Goal: Information Seeking & Learning: Learn about a topic

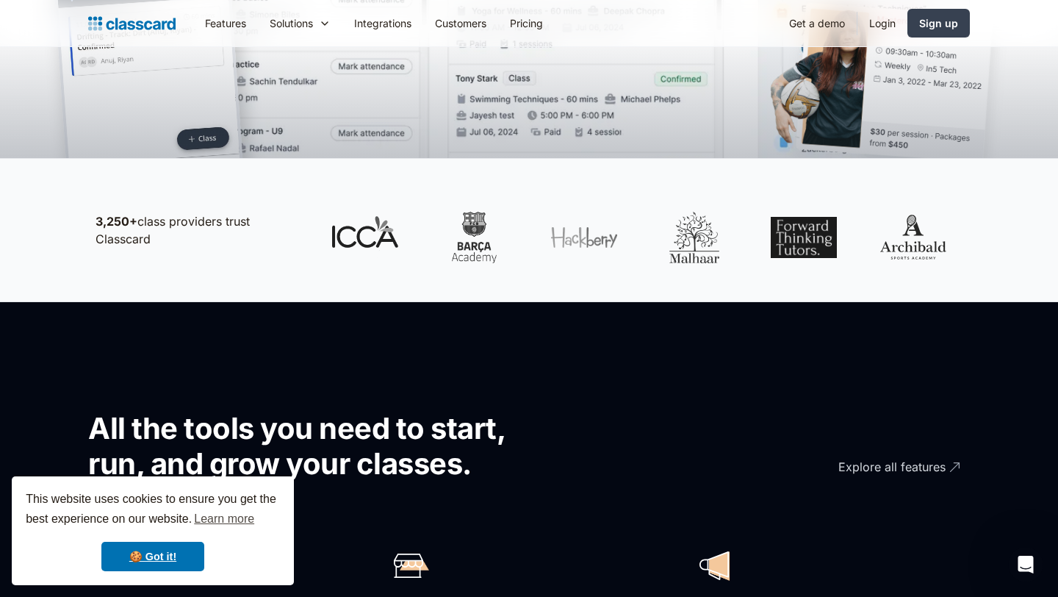
scroll to position [676, 0]
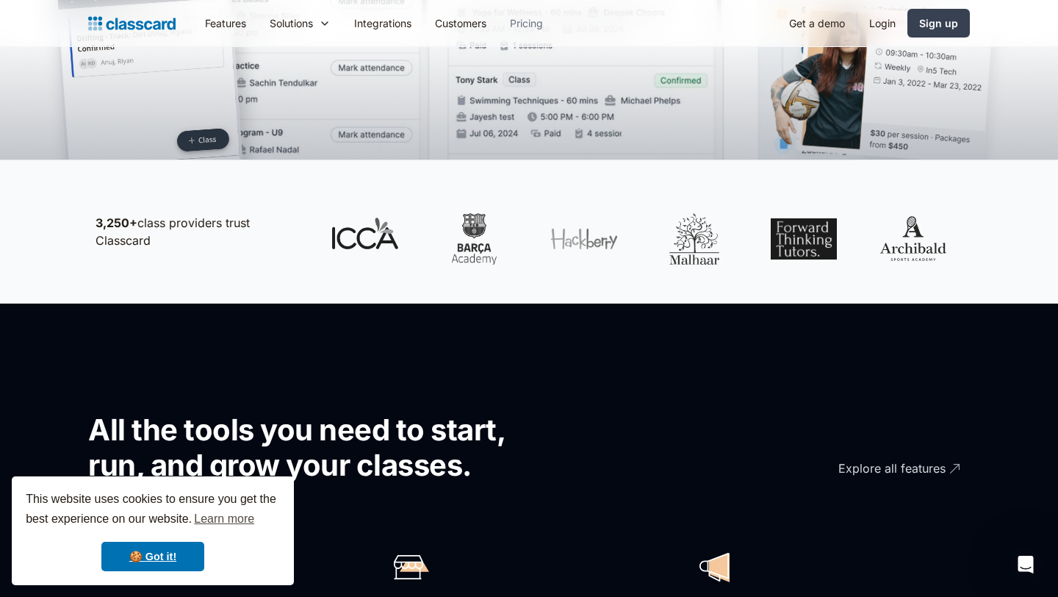
click at [526, 29] on link "Pricing" at bounding box center [526, 23] width 57 height 33
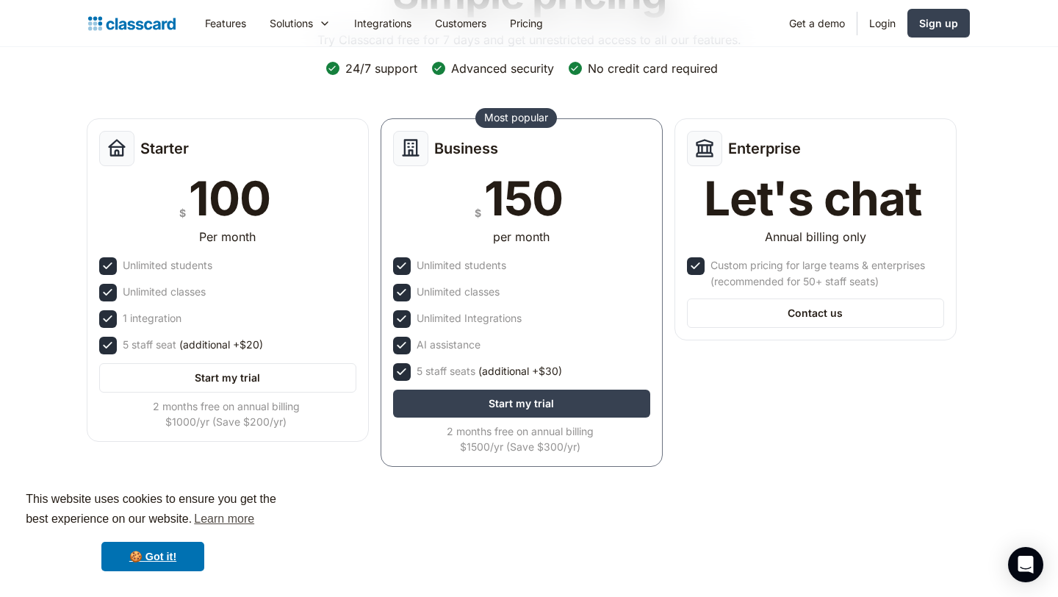
scroll to position [143, 0]
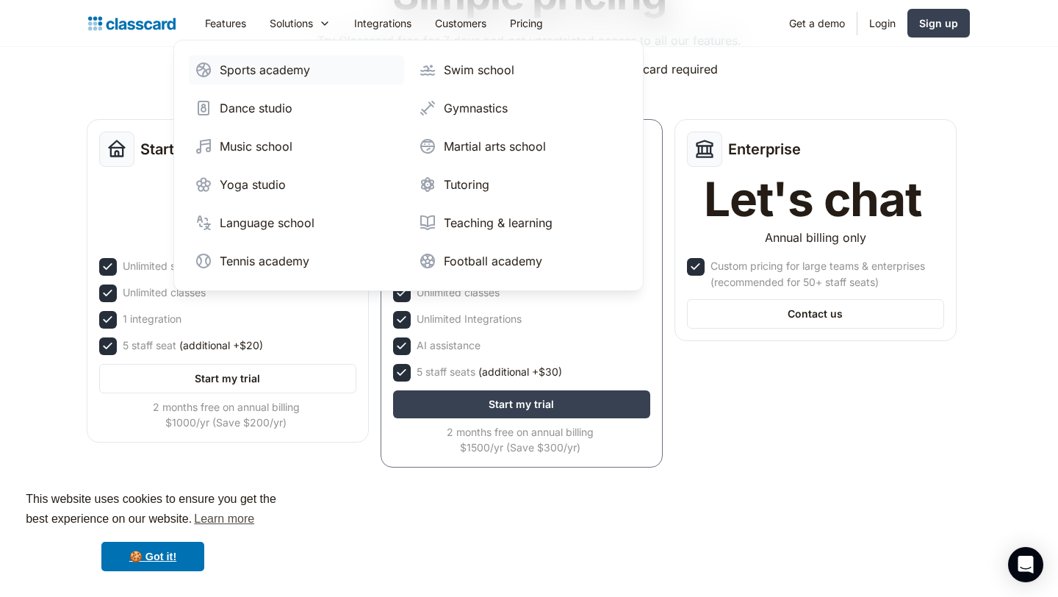
click at [290, 68] on div "Sports academy" at bounding box center [265, 70] width 90 height 18
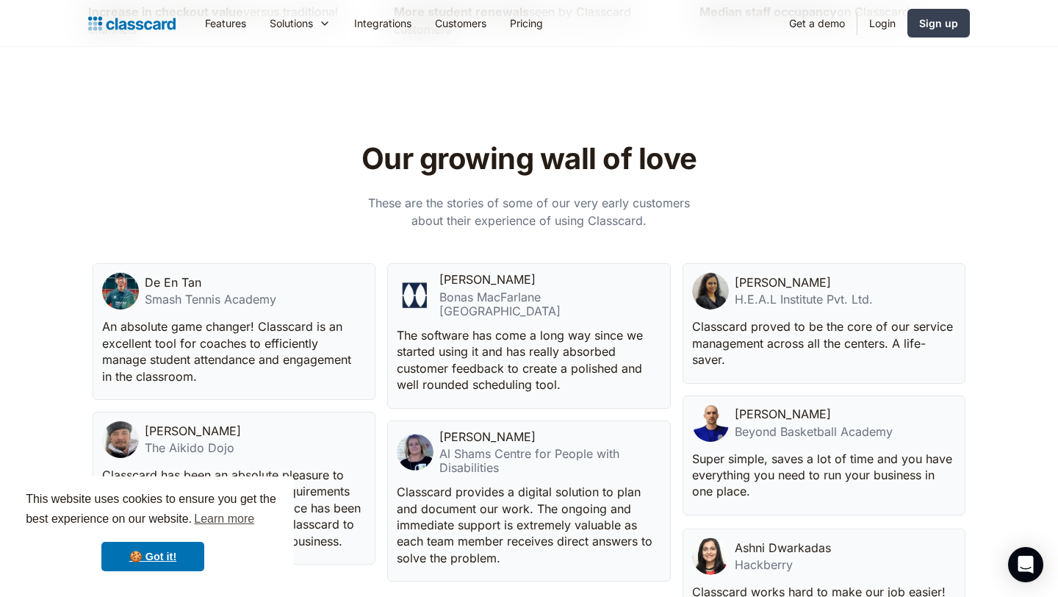
scroll to position [3676, 0]
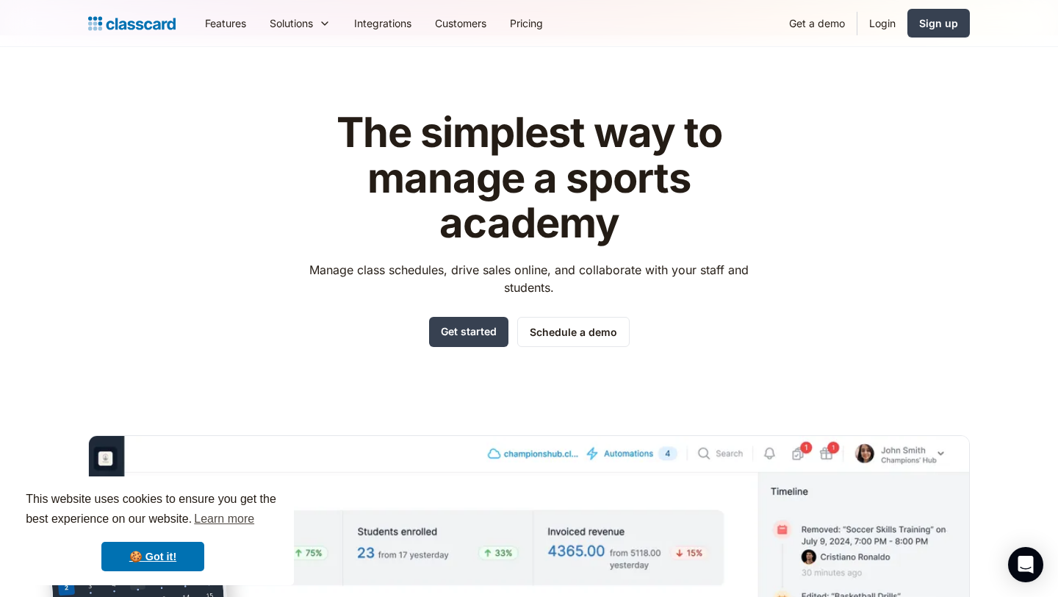
scroll to position [9, 0]
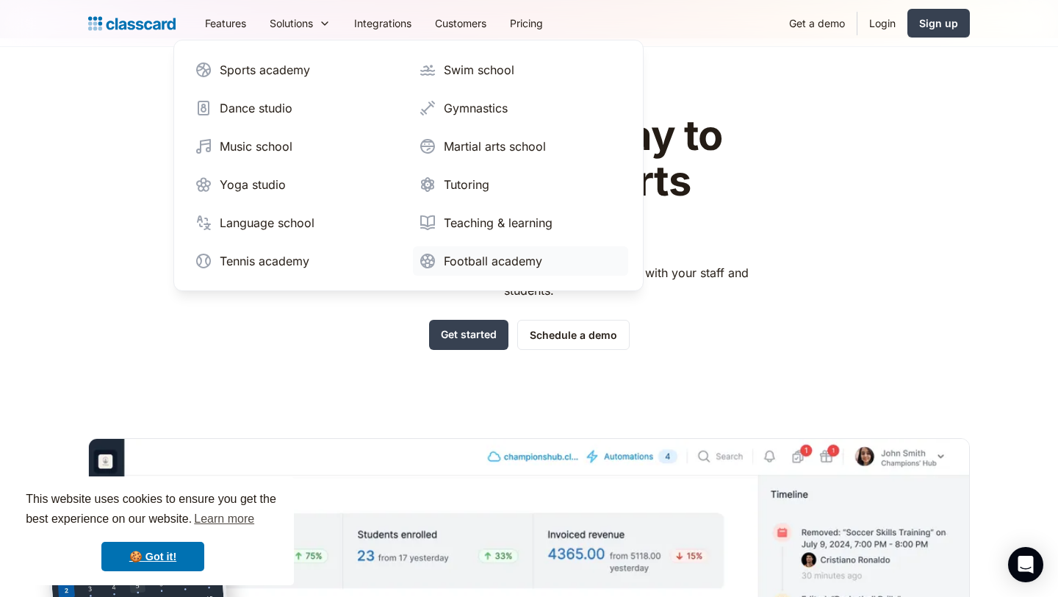
click at [487, 258] on div "Football academy" at bounding box center [493, 261] width 98 height 18
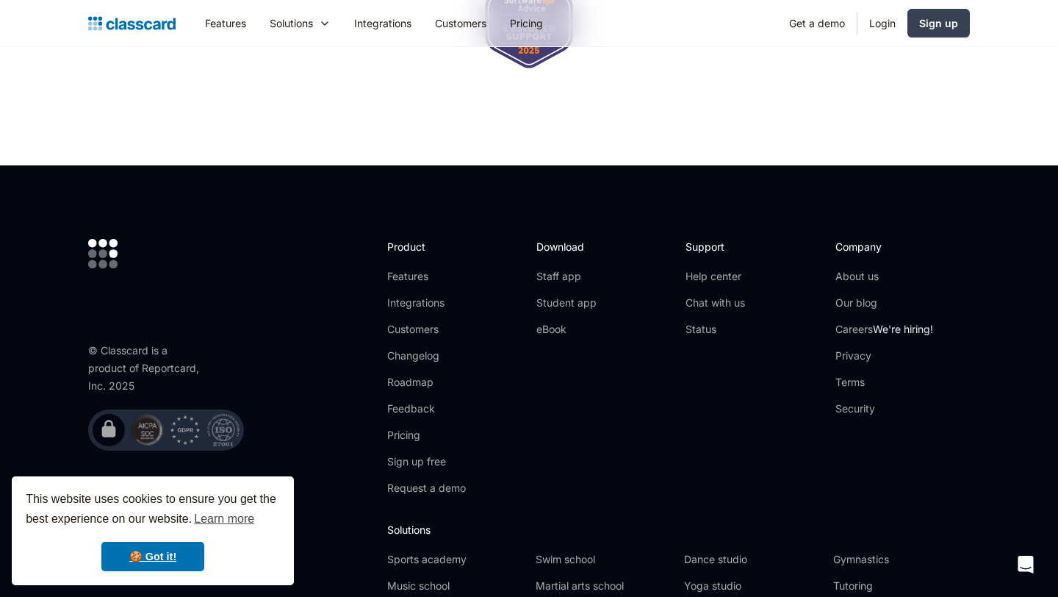
scroll to position [5097, 0]
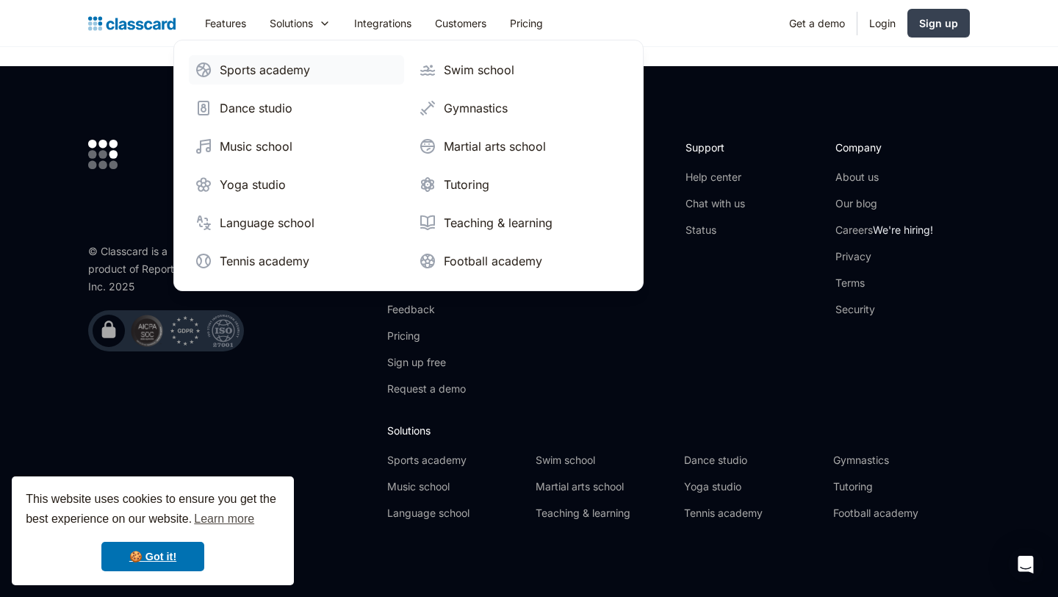
click at [293, 71] on div "Sports academy" at bounding box center [265, 70] width 90 height 18
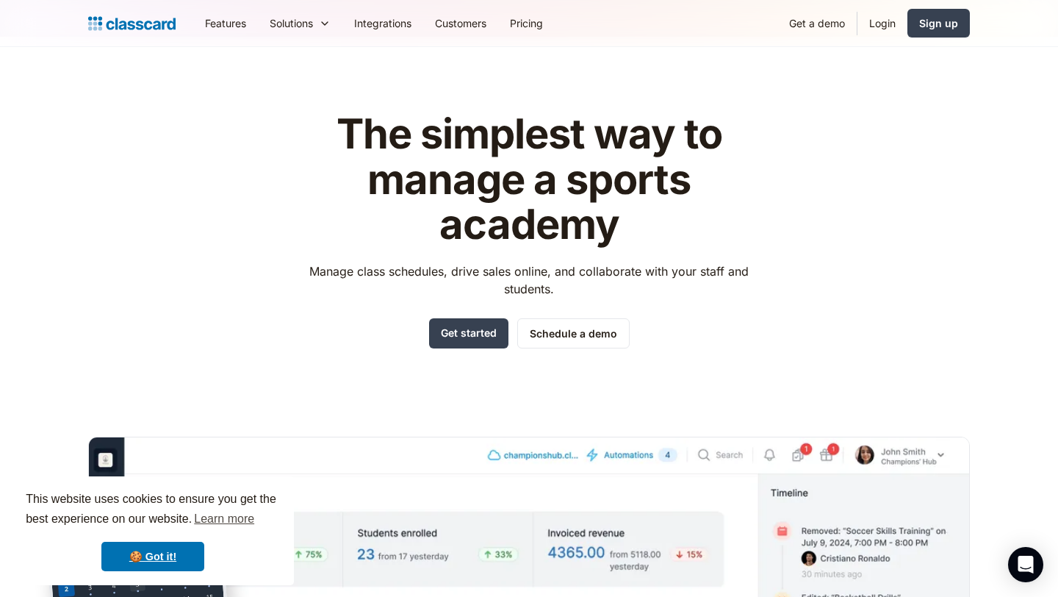
scroll to position [12, 0]
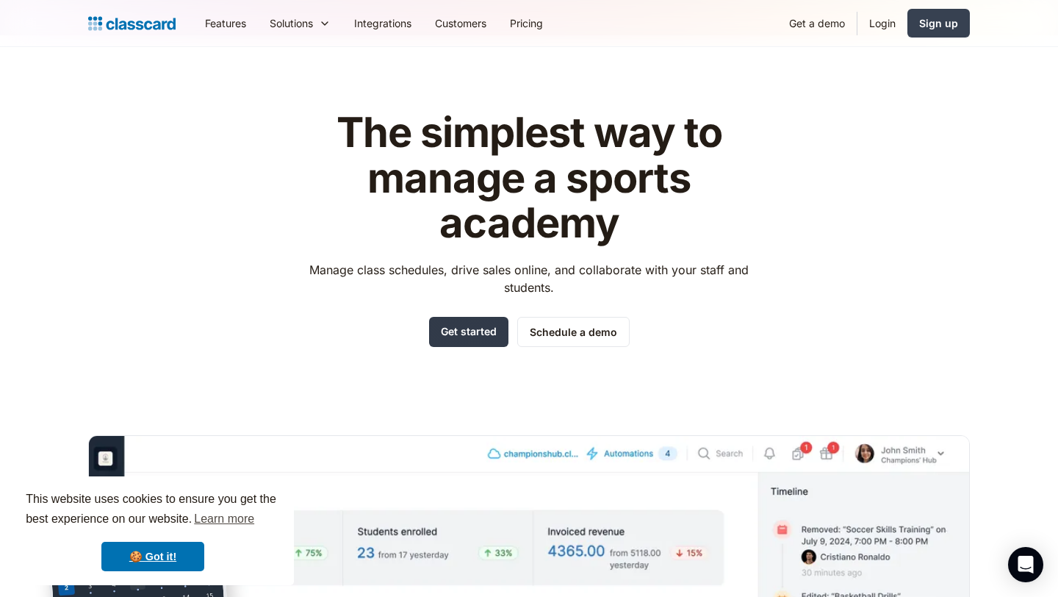
click at [484, 339] on link "Get started" at bounding box center [468, 332] width 79 height 30
click at [528, 26] on link "Pricing" at bounding box center [526, 23] width 57 height 33
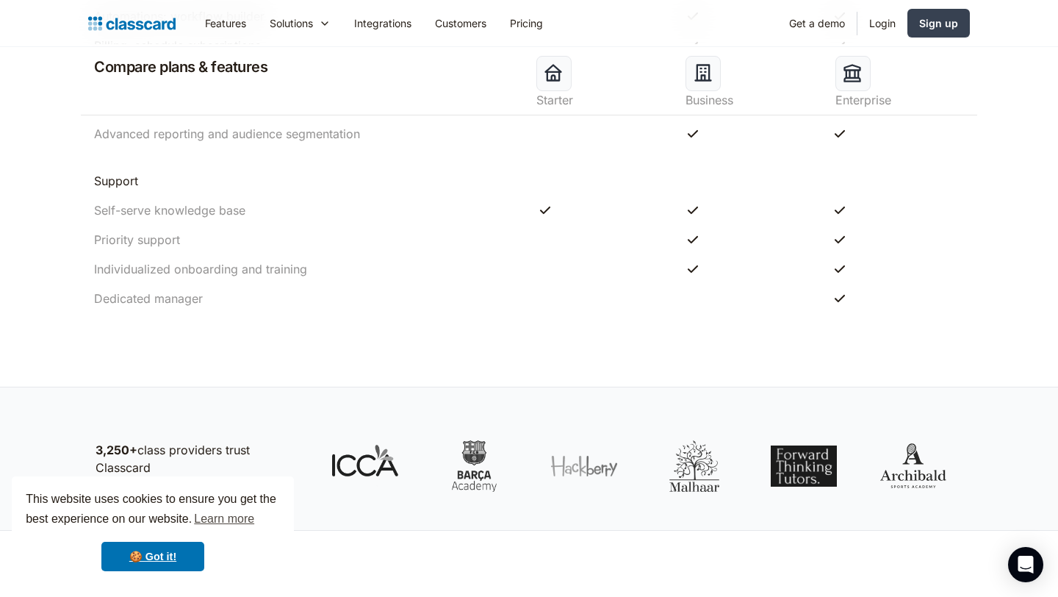
scroll to position [1704, 0]
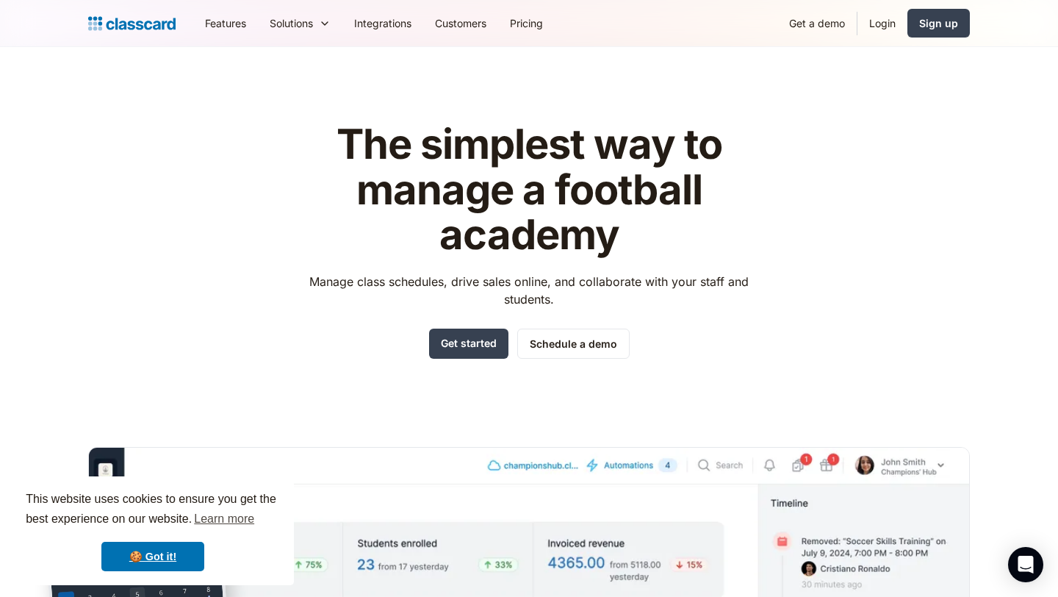
scroll to position [4981, 0]
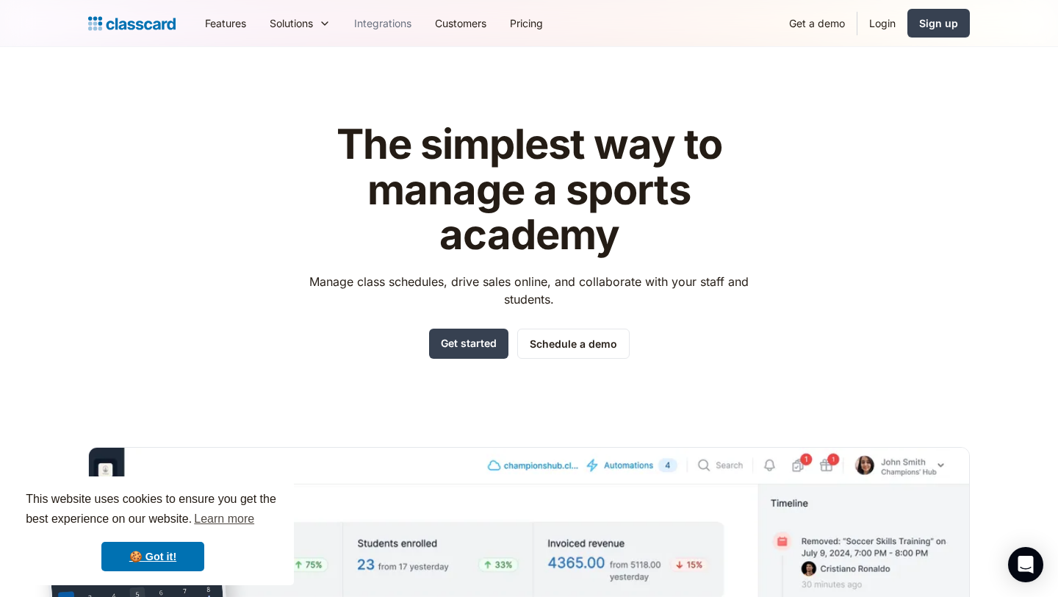
click at [392, 24] on link "Integrations" at bounding box center [383, 23] width 81 height 33
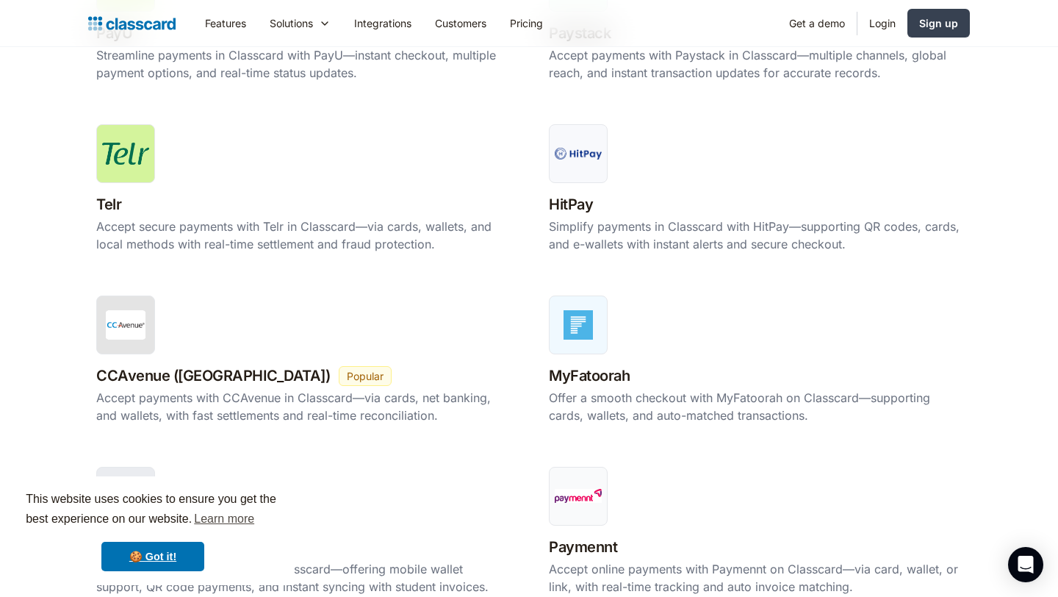
scroll to position [973, 0]
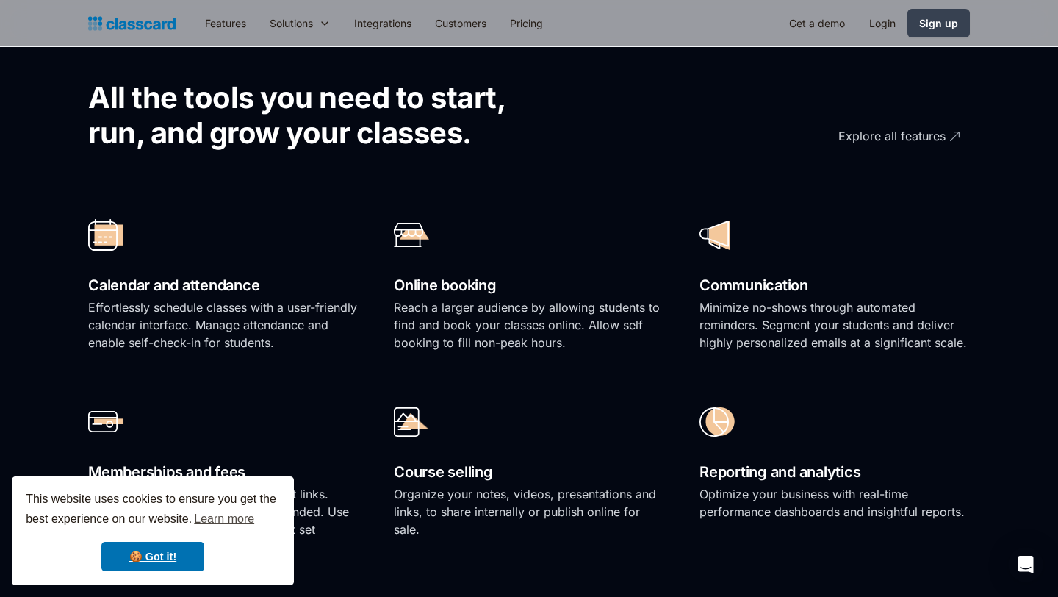
scroll to position [1017, 0]
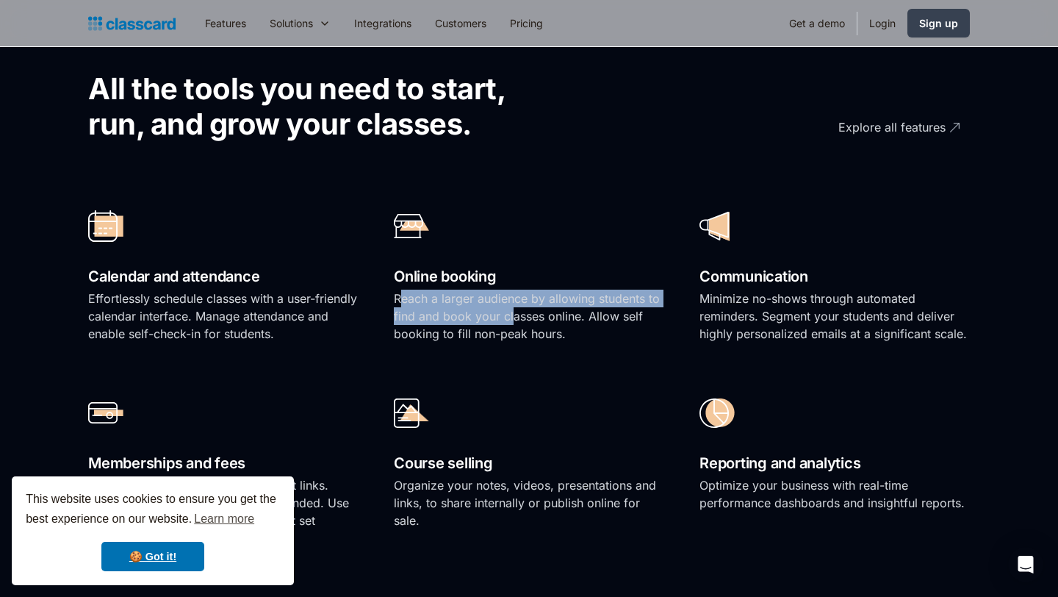
drag, startPoint x: 398, startPoint y: 299, endPoint x: 513, endPoint y: 318, distance: 116.9
click at [513, 318] on p "Reach a larger audience by allowing students to find and book your classes onli…" at bounding box center [529, 316] width 270 height 53
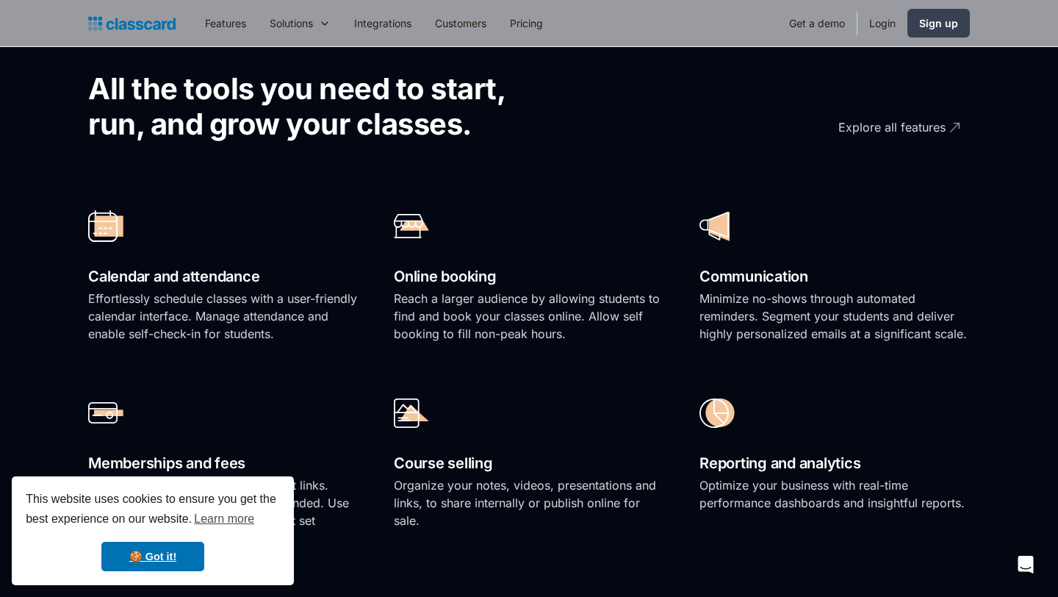
click at [564, 324] on p "Reach a larger audience by allowing students to find and book your classes onli…" at bounding box center [529, 316] width 270 height 53
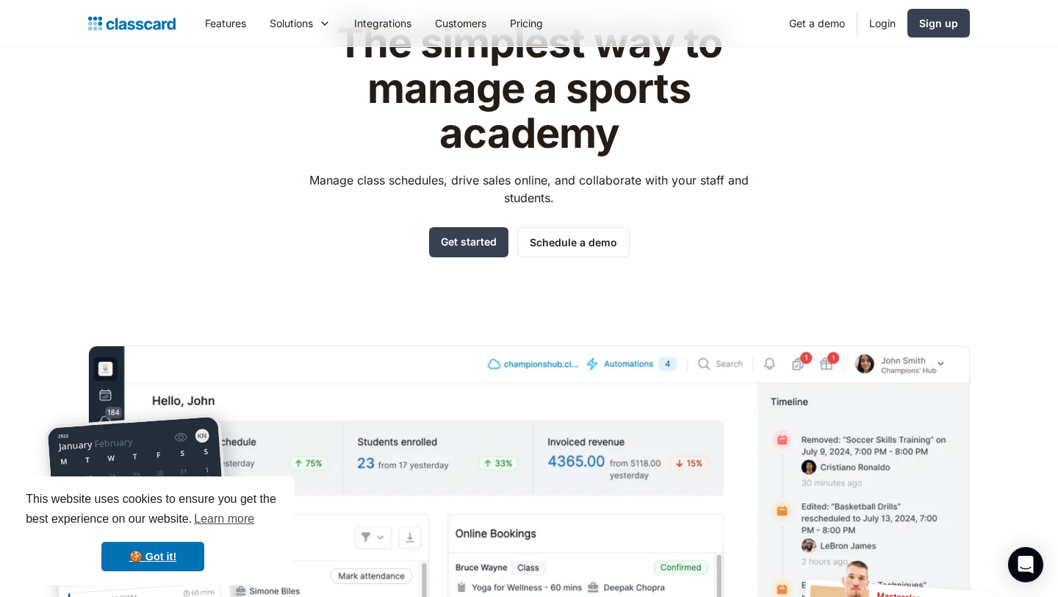
scroll to position [0, 0]
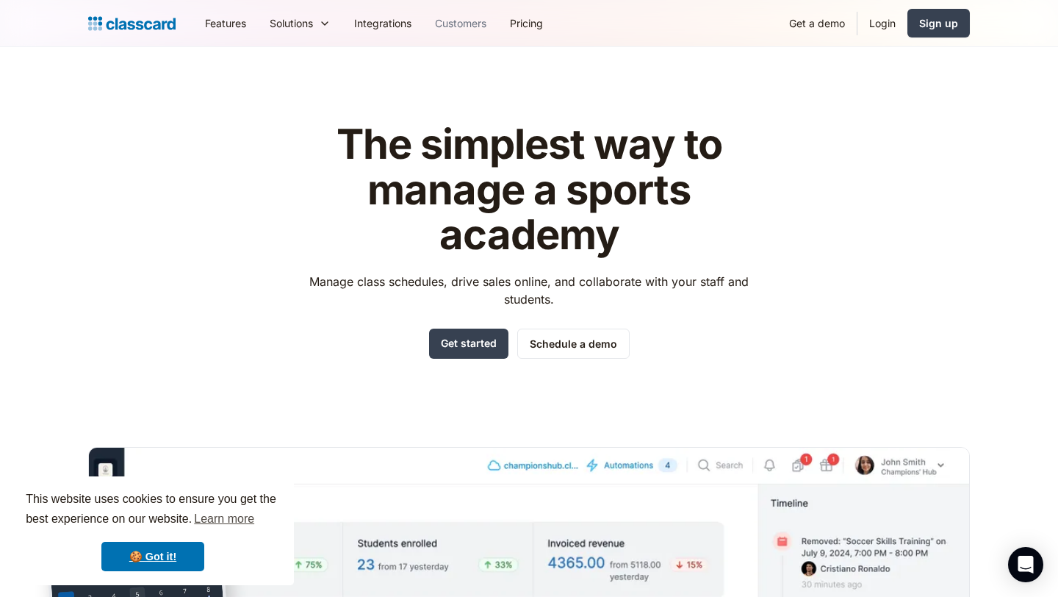
click at [461, 24] on link "Customers" at bounding box center [460, 23] width 75 height 33
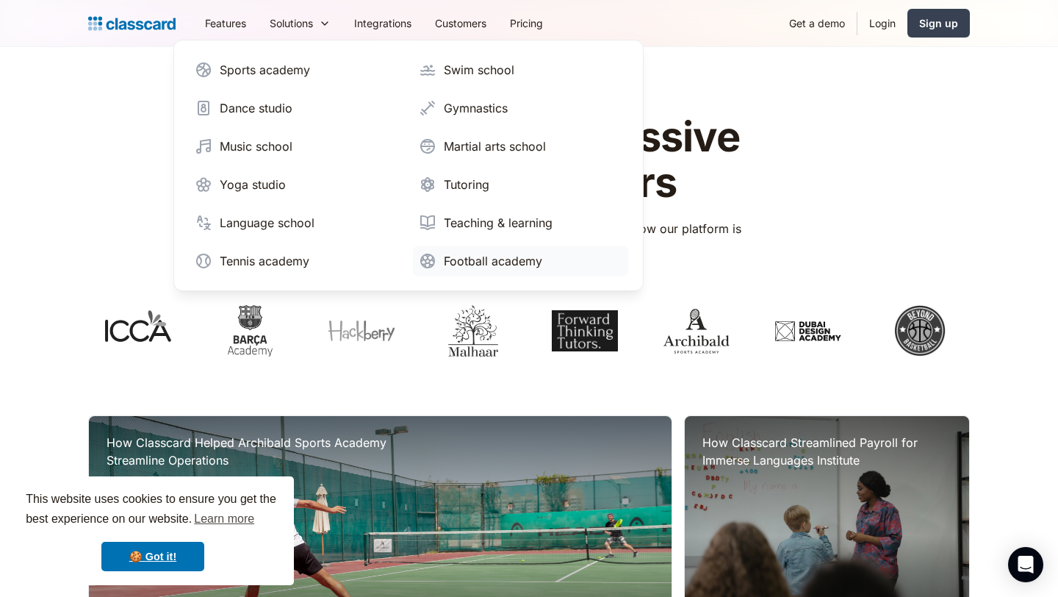
click at [456, 267] on div "Football academy" at bounding box center [493, 261] width 98 height 18
